Goal: Navigation & Orientation: Find specific page/section

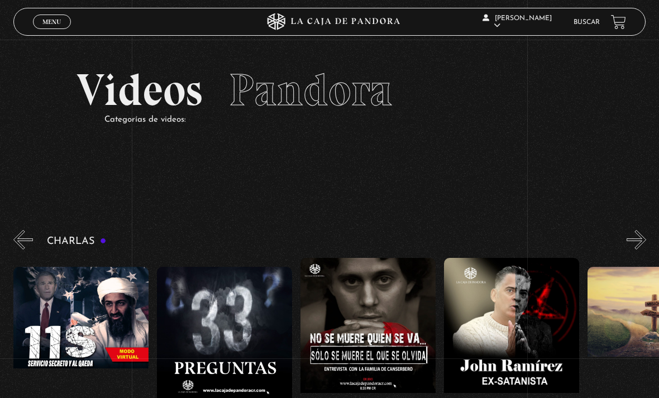
click at [43, 11] on div "Menu Cerrar" at bounding box center [132, 21] width 198 height 27
click at [336, 24] on icon at bounding box center [330, 21] width 198 height 17
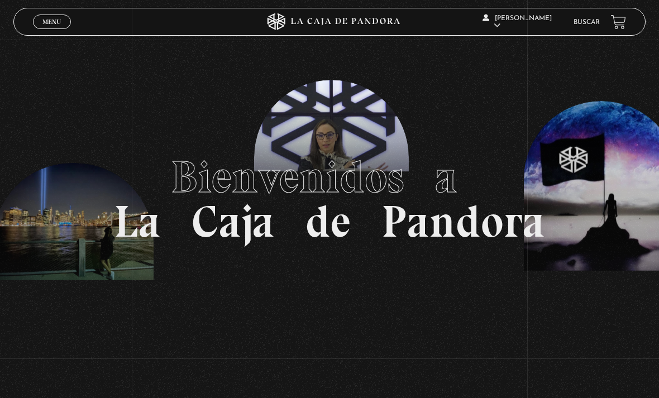
click at [48, 12] on div "Menu Cerrar" at bounding box center [132, 21] width 198 height 27
click at [58, 17] on link "Menu Cerrar" at bounding box center [52, 22] width 38 height 15
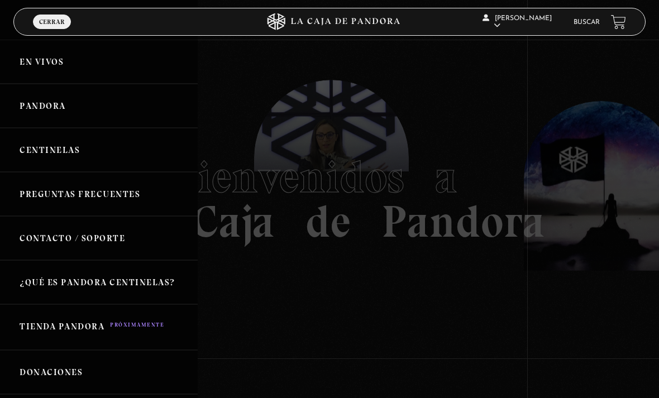
click at [50, 118] on link "Pandora" at bounding box center [99, 106] width 198 height 44
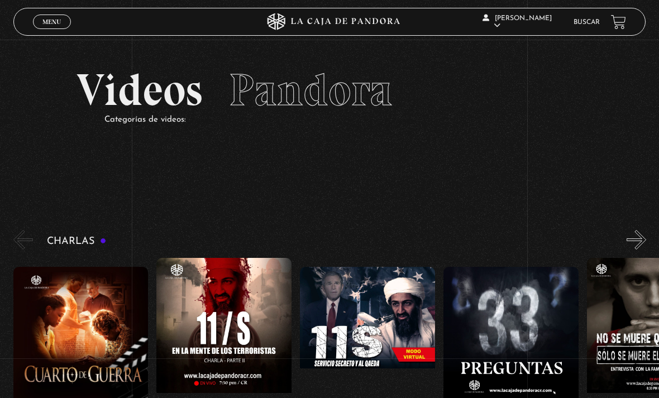
click at [55, 21] on span "Menu" at bounding box center [51, 21] width 18 height 7
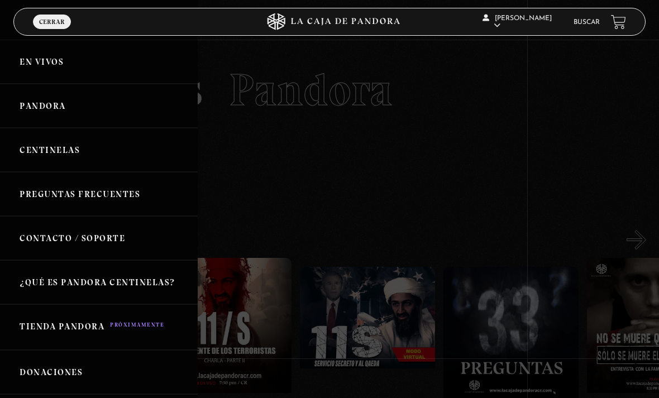
click at [50, 67] on link "En vivos" at bounding box center [99, 62] width 198 height 44
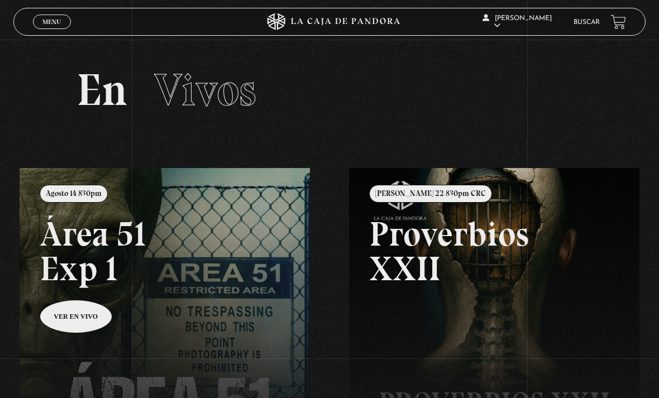
click at [58, 324] on link at bounding box center [349, 367] width 659 height 398
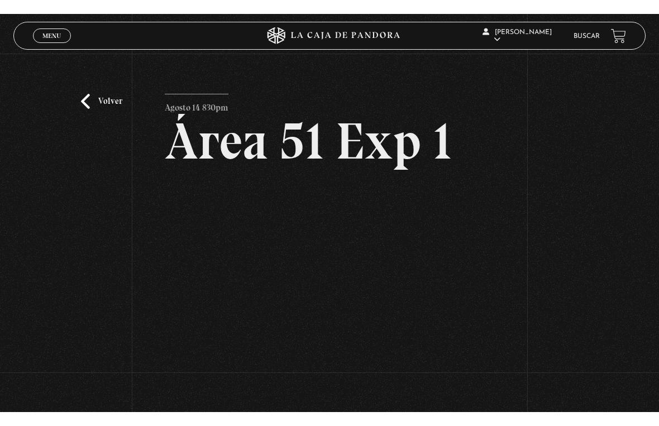
scroll to position [13, 0]
